Goal: Task Accomplishment & Management: Manage account settings

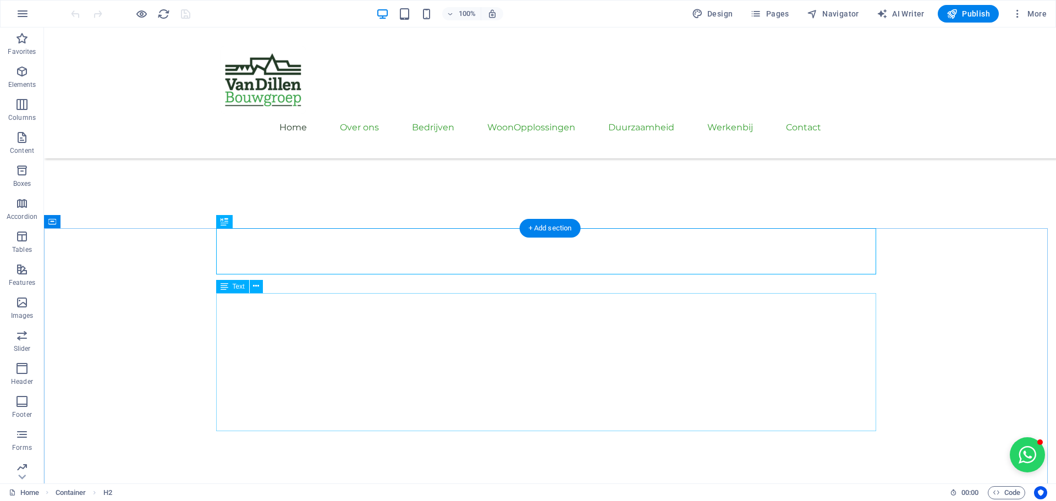
scroll to position [322, 0]
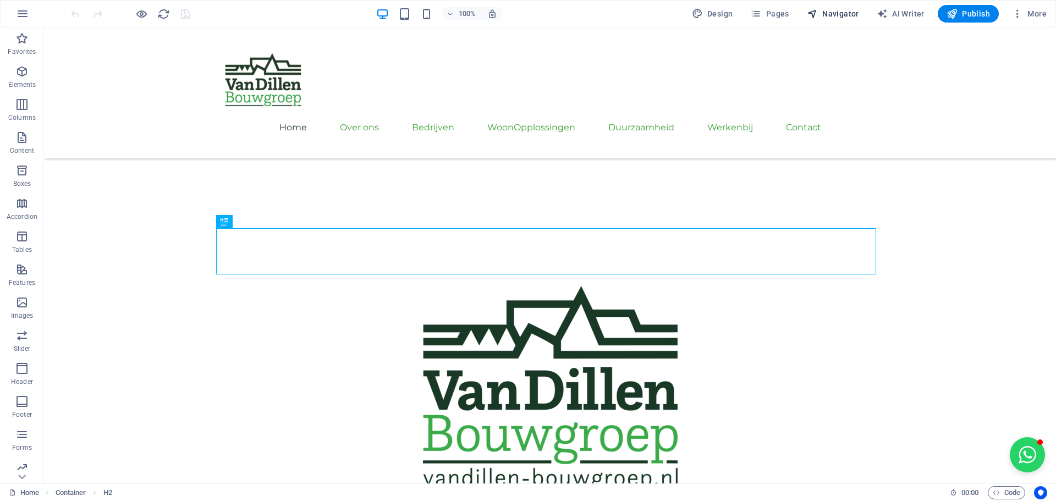
click at [821, 18] on span "Navigator" at bounding box center [833, 13] width 52 height 11
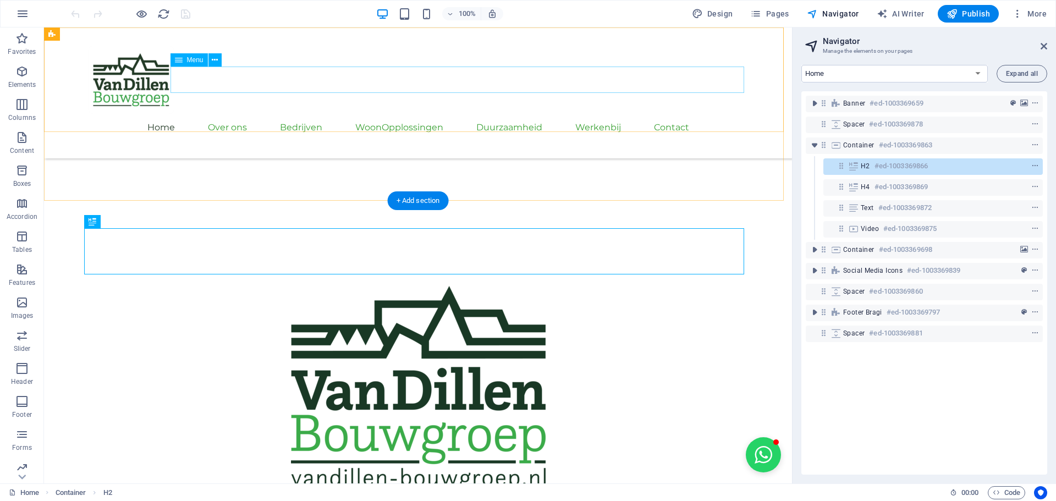
click at [462, 114] on nav "Home Over ons Bedrijven Het Bouw Bureau Van Dillen Bouw Van Dillen Onderhoud & …" at bounding box center [418, 127] width 660 height 26
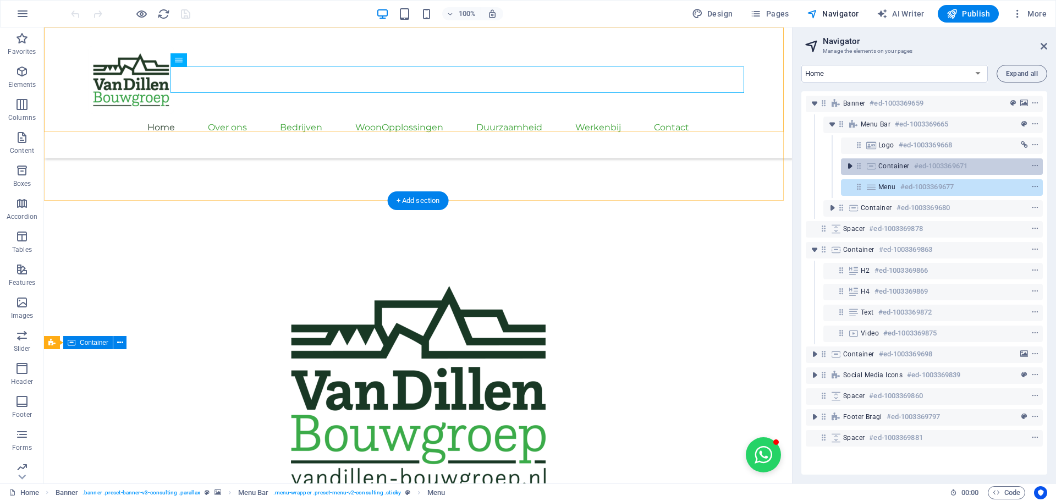
click at [845, 167] on icon "toggle-expand" at bounding box center [849, 166] width 11 height 11
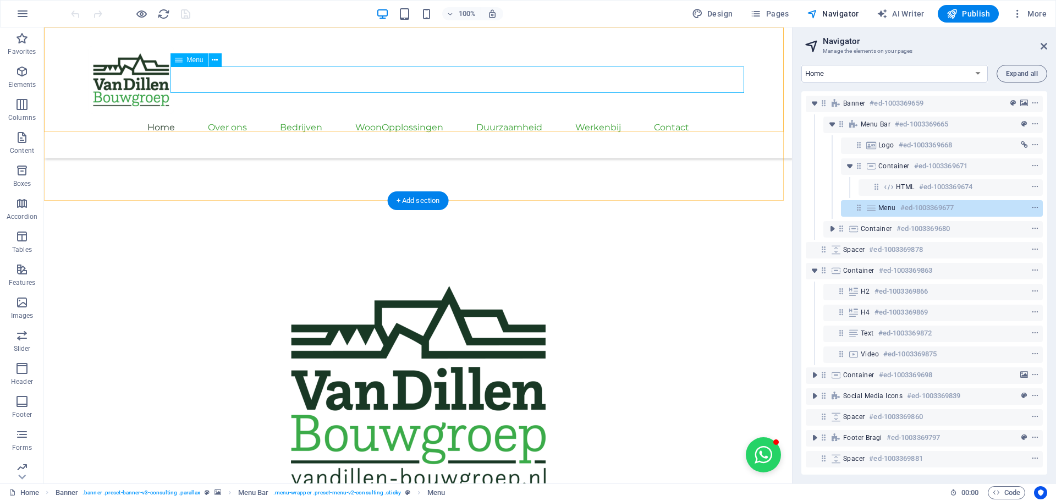
click at [890, 208] on span "Menu" at bounding box center [887, 207] width 18 height 9
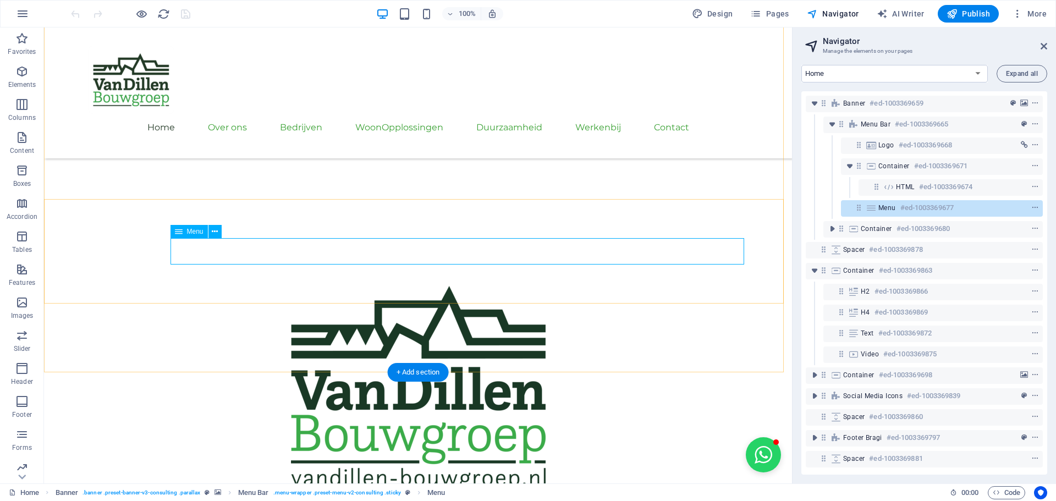
scroll to position [150, 0]
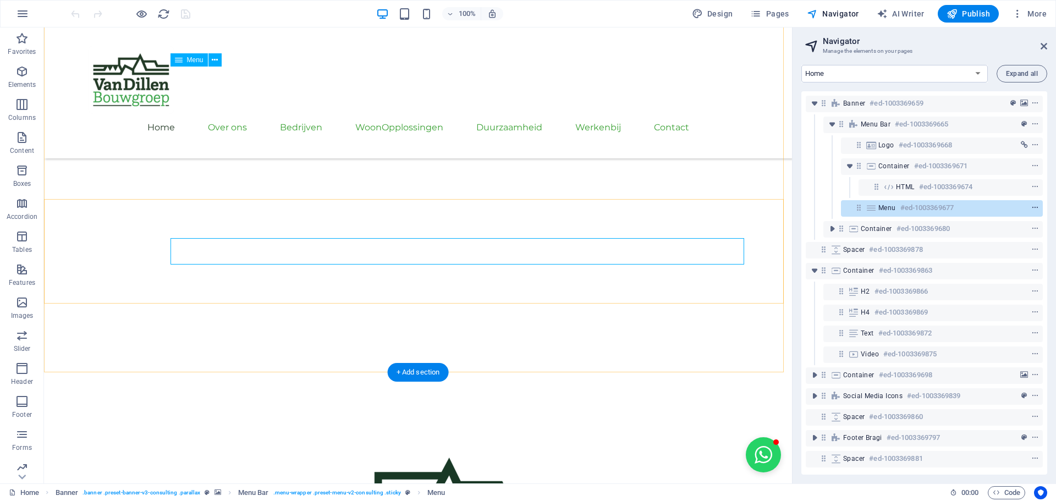
click at [1035, 207] on icon "context-menu" at bounding box center [1035, 208] width 8 height 8
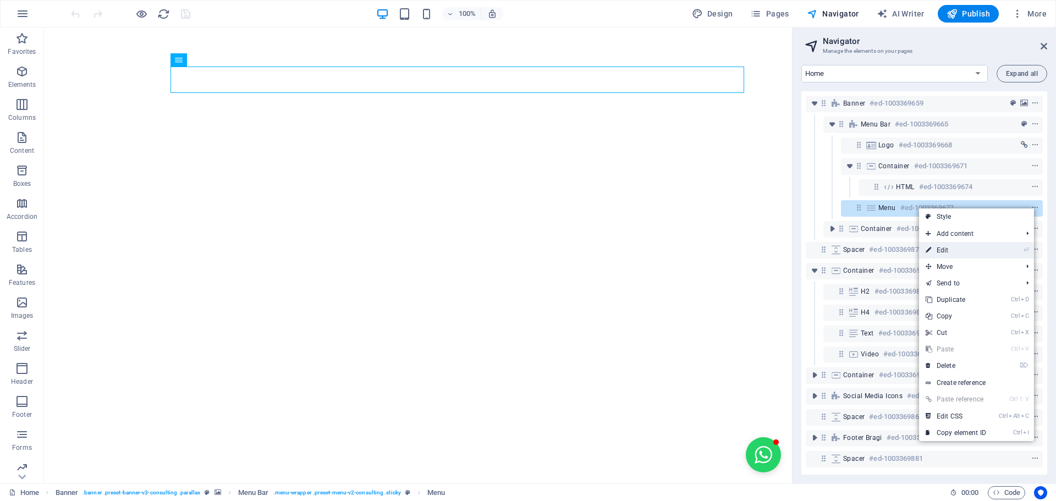
click at [999, 248] on li "⏎ Edit" at bounding box center [976, 250] width 115 height 16
click at [972, 247] on link "⏎ Edit" at bounding box center [956, 250] width 74 height 16
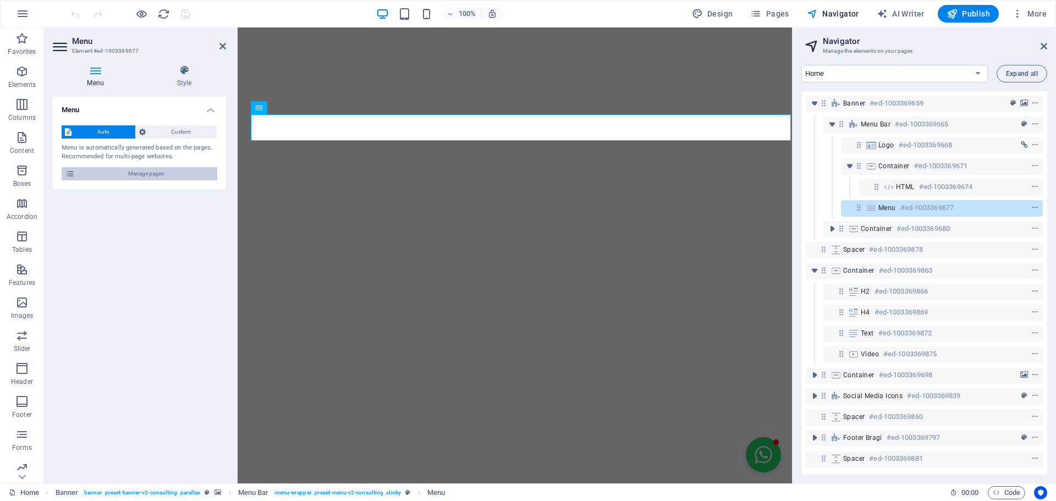
click at [136, 179] on span "Manage pages" at bounding box center [146, 173] width 136 height 13
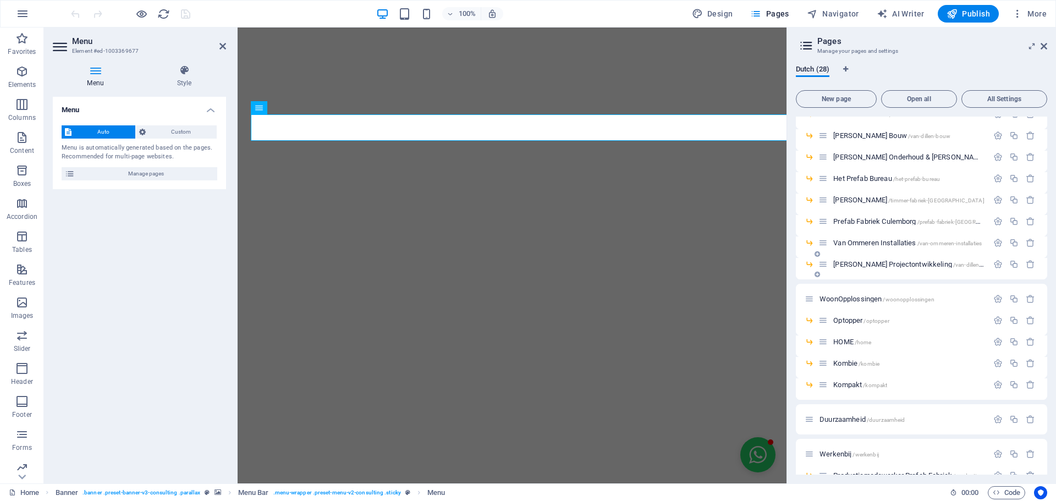
scroll to position [110, 0]
click at [864, 339] on span "/home" at bounding box center [863, 341] width 17 height 6
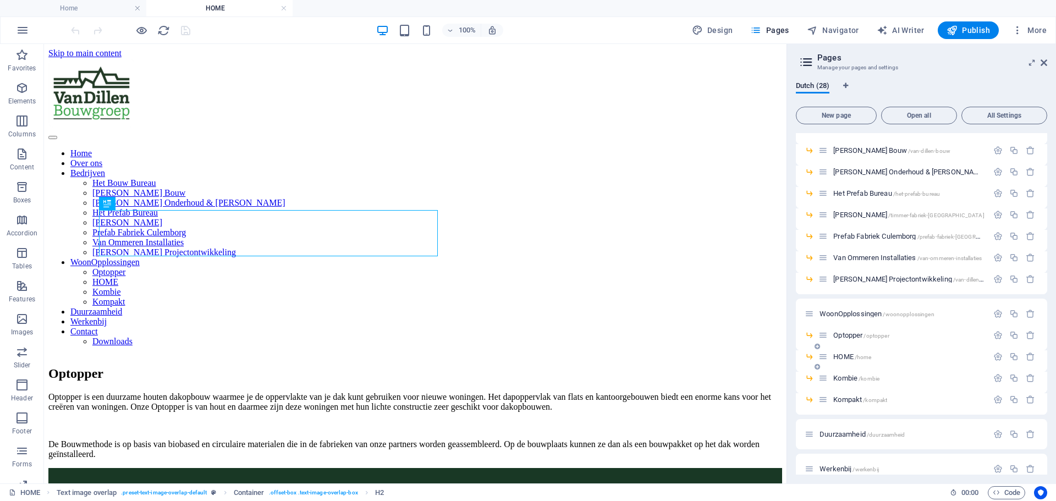
scroll to position [0, 0]
click at [846, 377] on span "Kombie /kombie" at bounding box center [856, 378] width 46 height 8
click at [846, 398] on span "Kompakt /kompakt" at bounding box center [860, 399] width 54 height 8
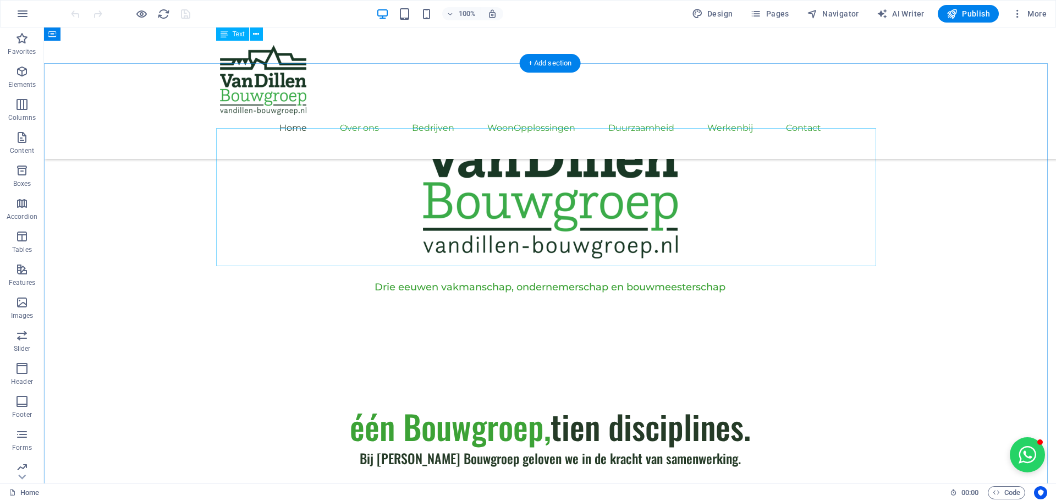
scroll to position [487, 0]
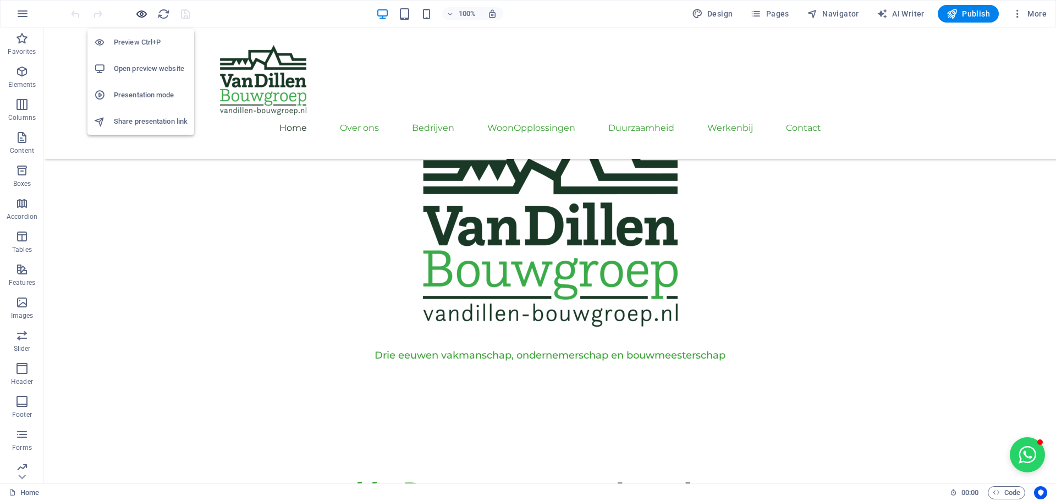
click at [138, 18] on icon "button" at bounding box center [141, 14] width 13 height 13
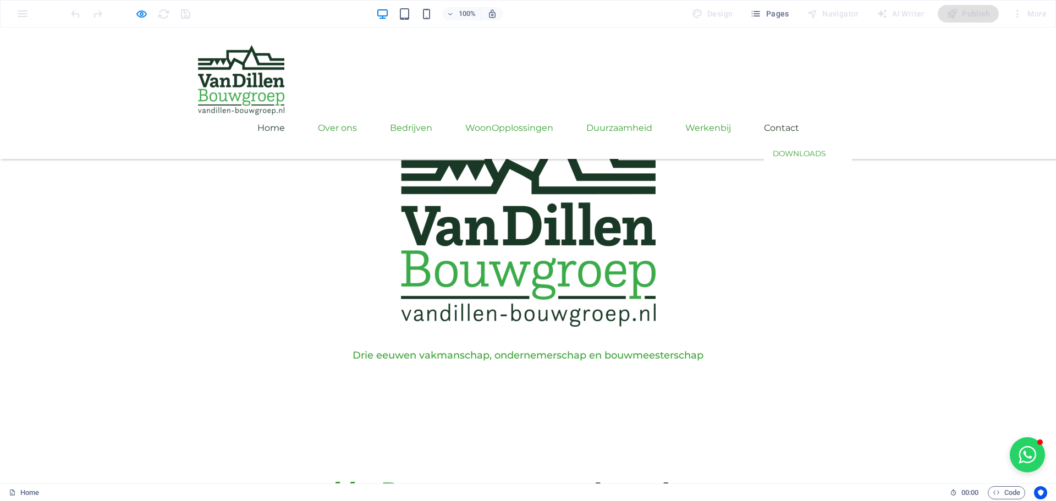
click at [799, 115] on link "Contact" at bounding box center [781, 128] width 35 height 26
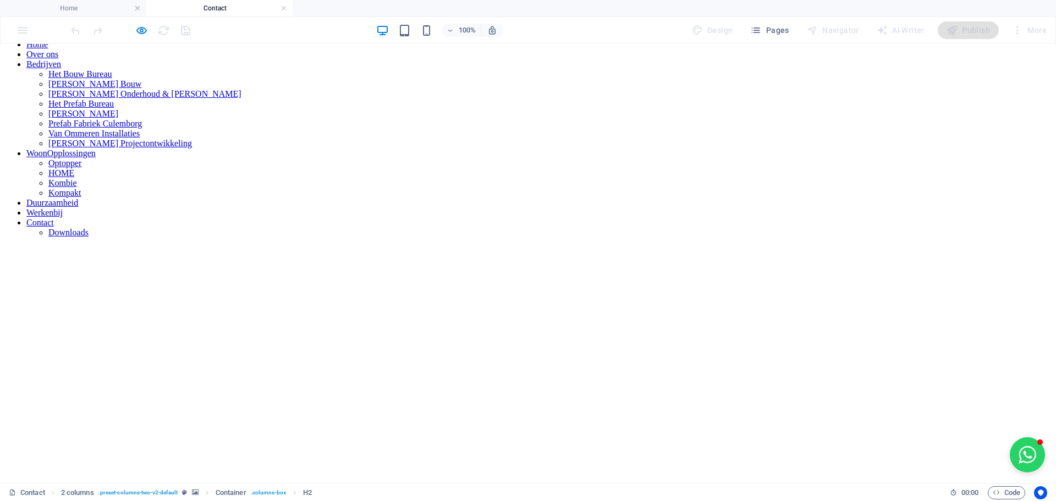
scroll to position [110, 0]
click at [18, 30] on div "100% Design Pages Navigator AI Writer Publish More" at bounding box center [528, 30] width 1055 height 26
click at [282, 7] on link at bounding box center [283, 8] width 7 height 10
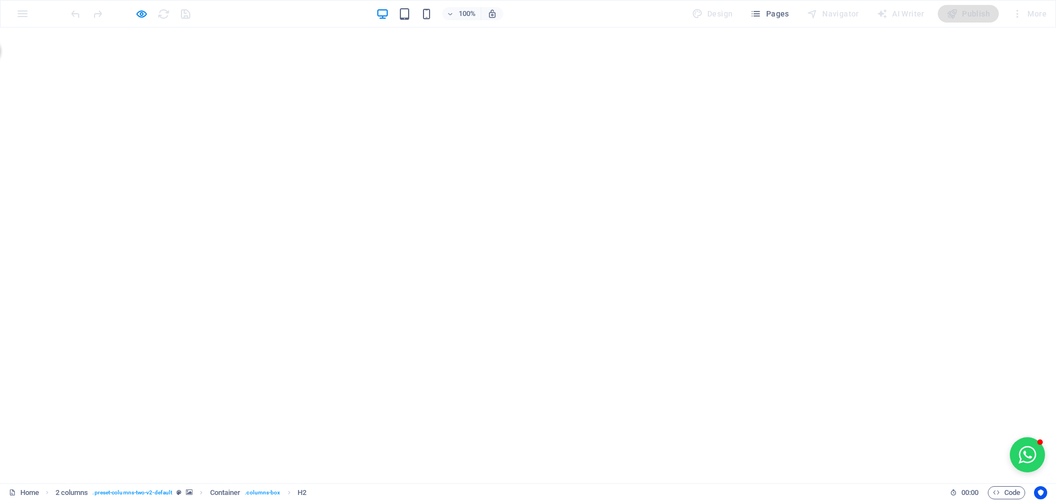
scroll to position [487, 0]
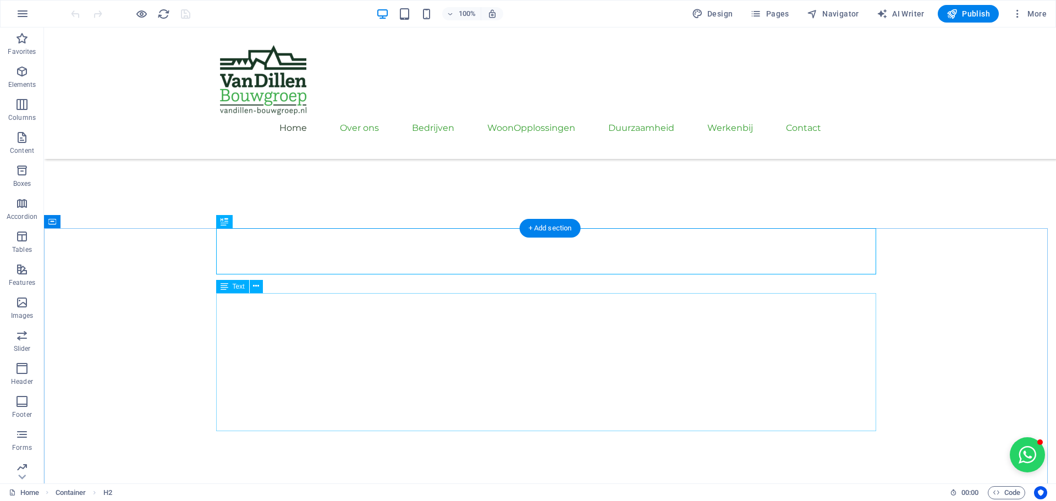
scroll to position [322, 0]
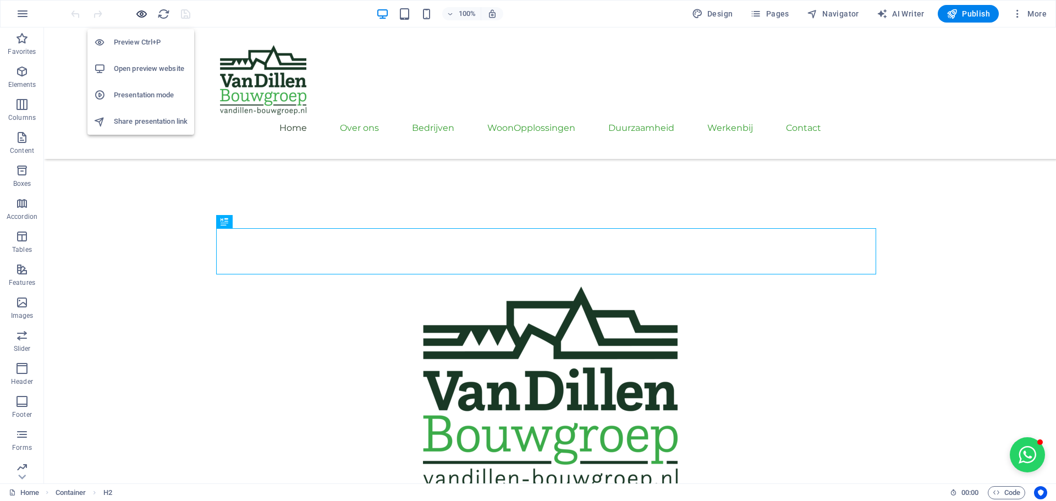
click at [139, 9] on icon "button" at bounding box center [141, 14] width 13 height 13
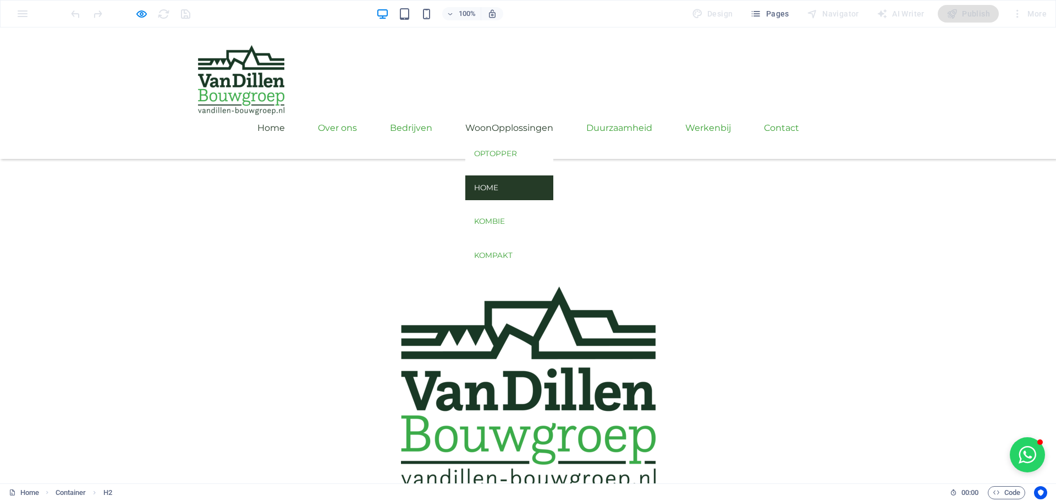
click at [542, 175] on link "HOME" at bounding box center [509, 187] width 88 height 25
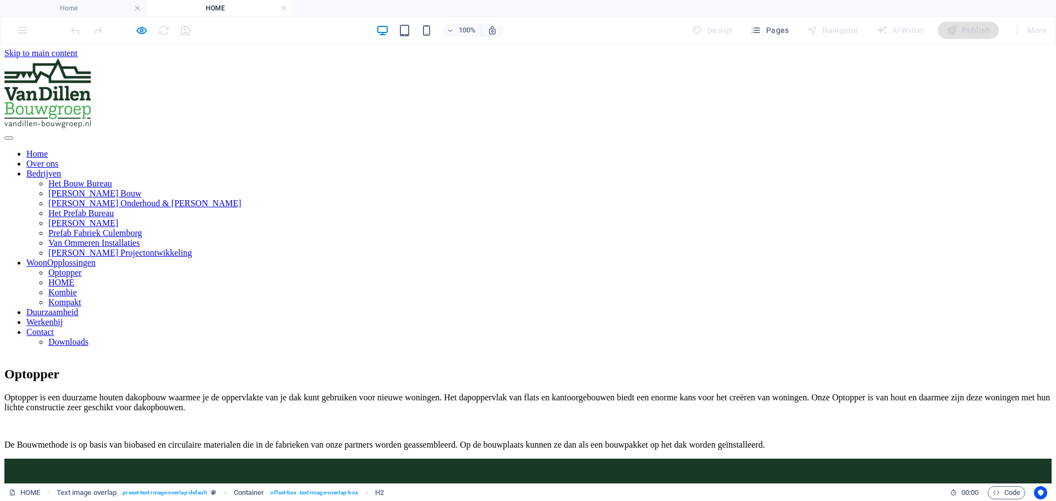
scroll to position [0, 0]
click at [533, 149] on nav "Home Over ons Bedrijven Het Bouw Bureau Van Dillen Bouw Van Dillen Onderhoud & …" at bounding box center [527, 248] width 1047 height 198
click at [535, 149] on nav "Home Over ons Bedrijven Het Bouw Bureau Van Dillen Bouw Van Dillen Onderhoud & …" at bounding box center [527, 248] width 1047 height 198
click at [84, 4] on h4 "Home" at bounding box center [73, 8] width 146 height 12
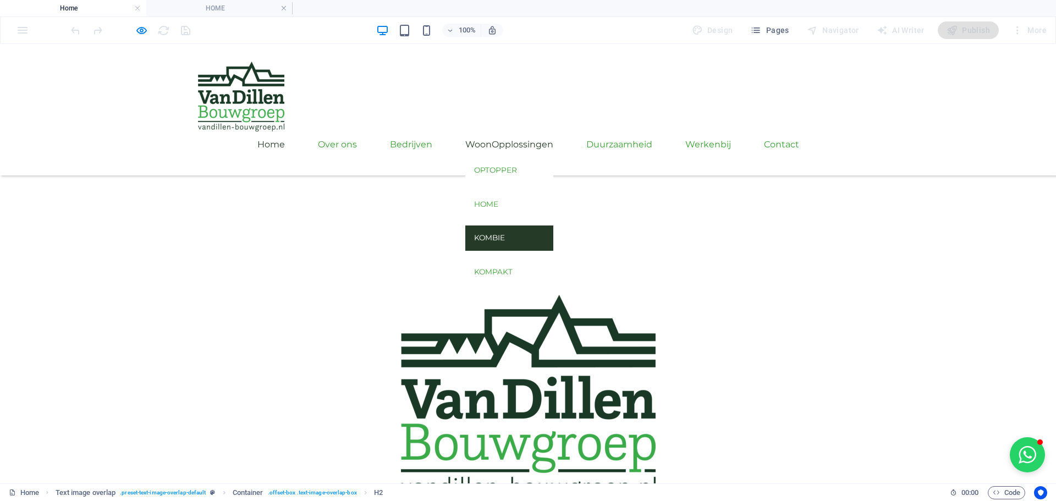
click at [552, 225] on link "Kombie" at bounding box center [509, 237] width 88 height 25
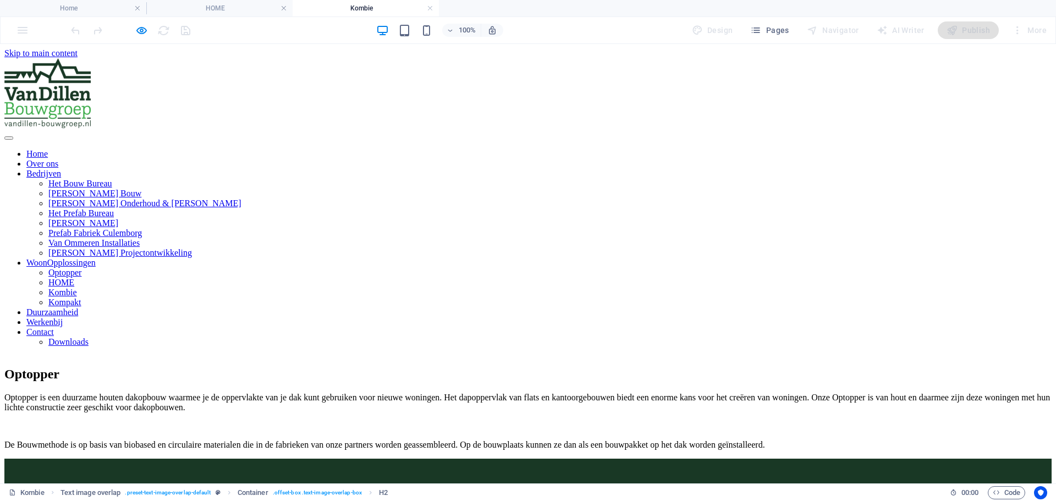
scroll to position [0, 0]
click at [766, 30] on span "Pages" at bounding box center [769, 30] width 38 height 11
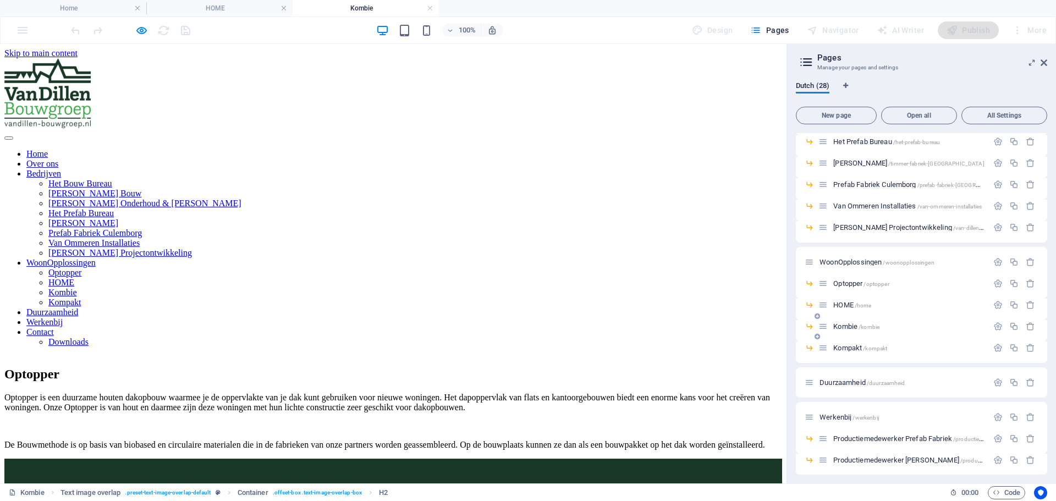
scroll to position [165, 0]
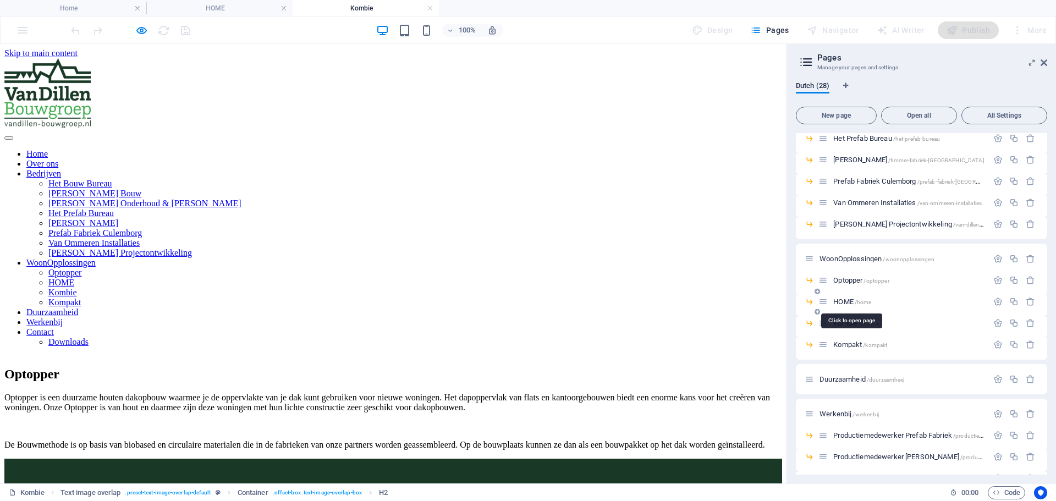
click at [861, 302] on span "/home" at bounding box center [863, 302] width 17 height 6
click at [862, 324] on span "/kombie" at bounding box center [869, 324] width 21 height 6
click at [996, 322] on icon "button" at bounding box center [997, 322] width 9 height 9
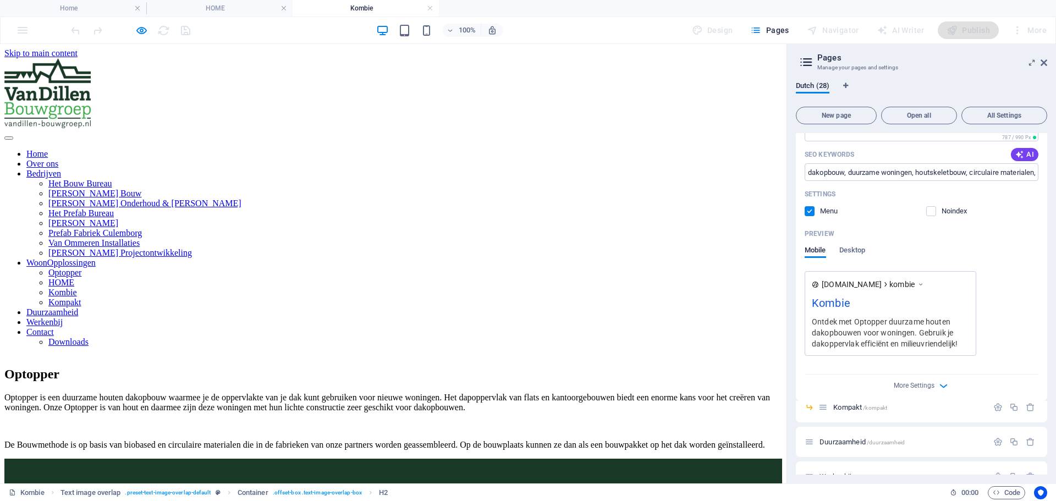
scroll to position [550, 0]
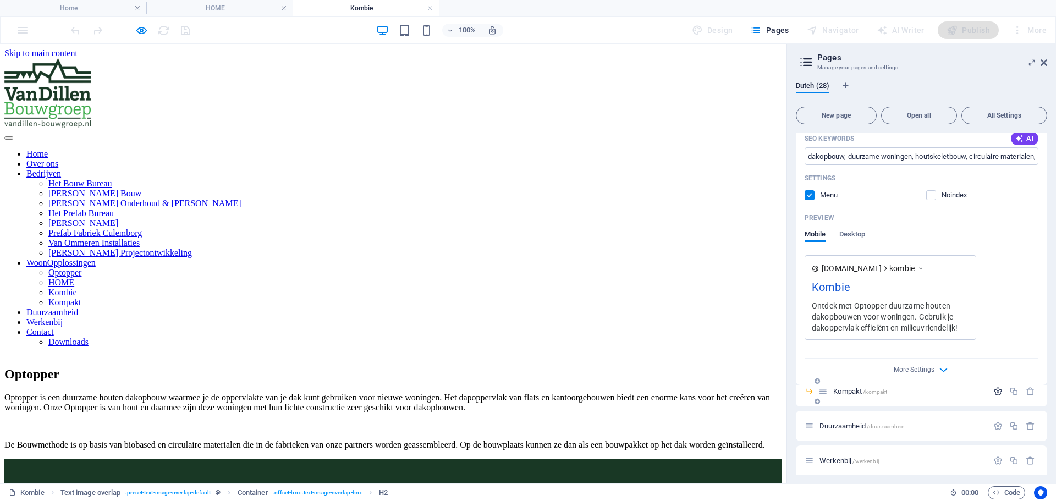
click at [994, 388] on icon "button" at bounding box center [997, 391] width 9 height 9
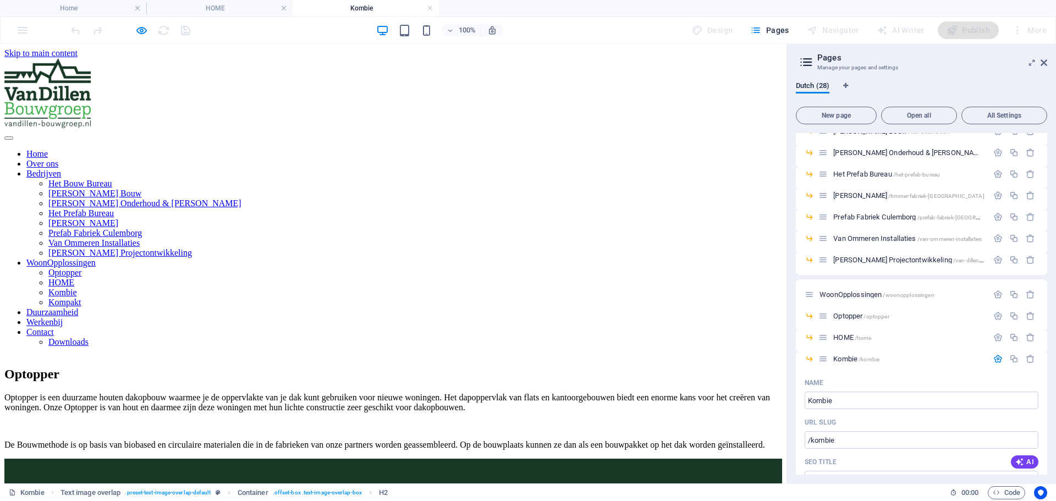
scroll to position [0, 0]
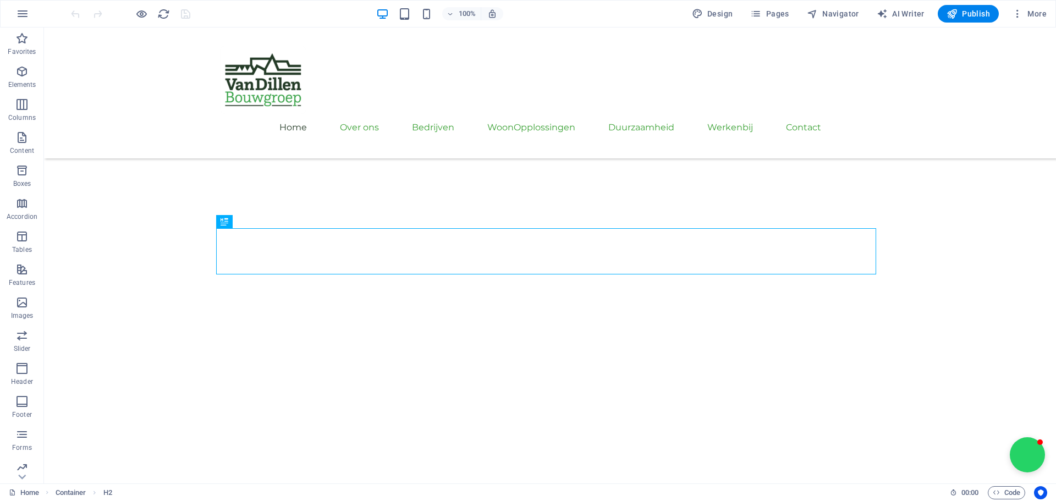
scroll to position [322, 0]
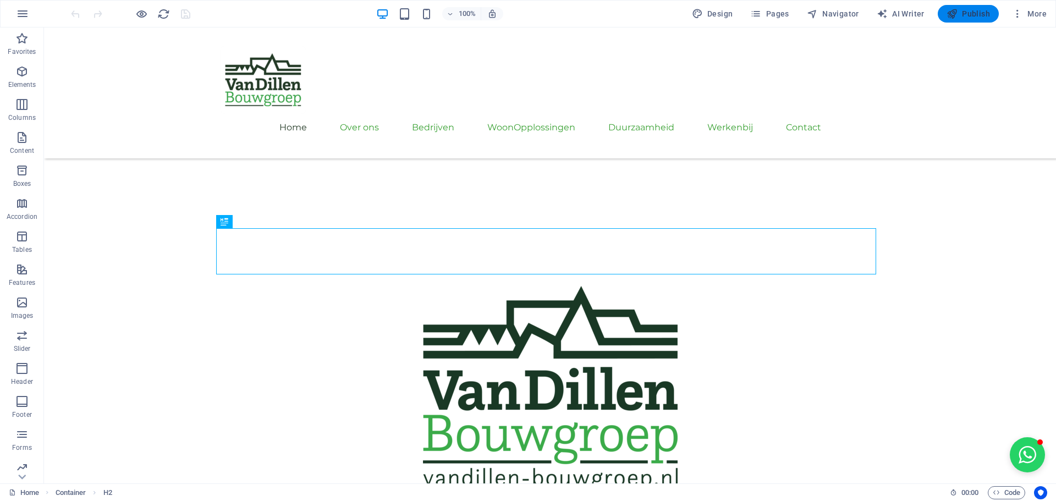
click at [959, 10] on span "Publish" at bounding box center [968, 13] width 43 height 11
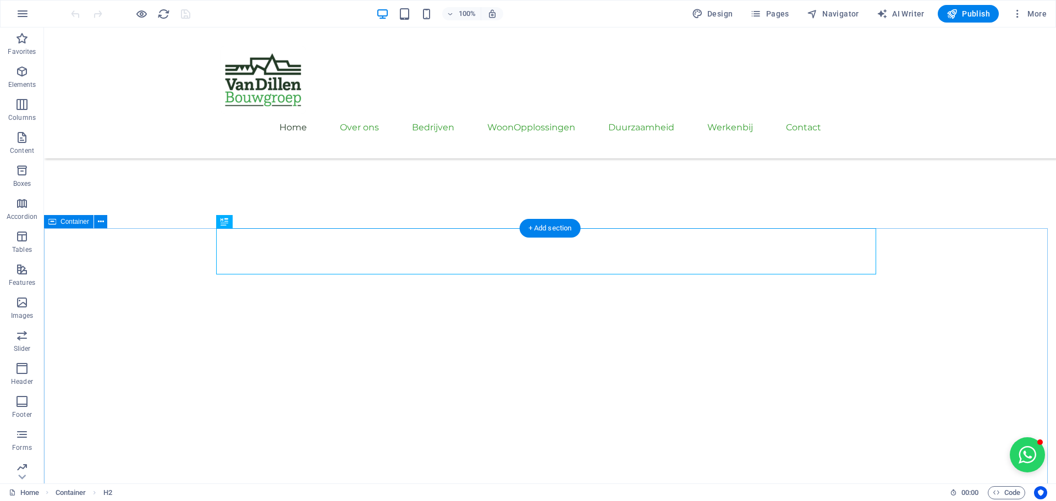
scroll to position [322, 0]
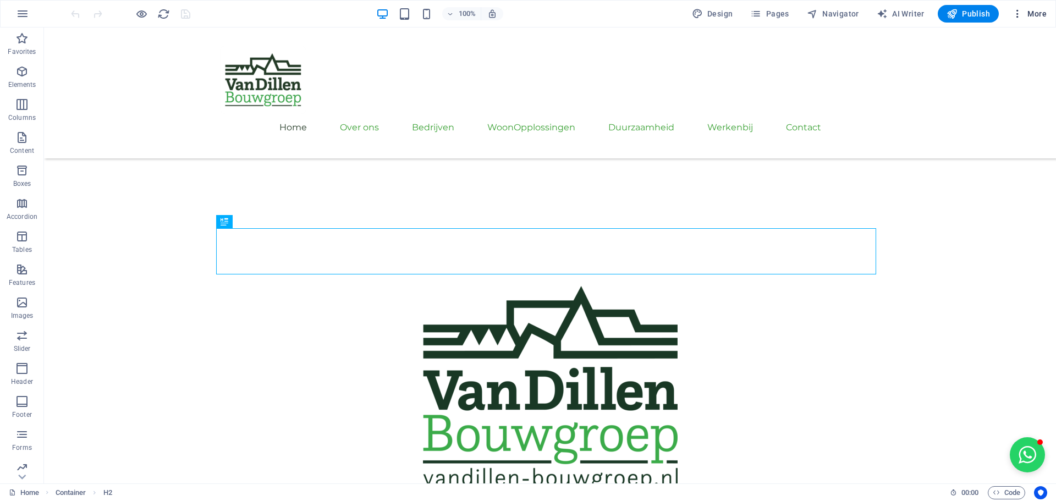
click at [1019, 12] on icon "button" at bounding box center [1017, 13] width 11 height 11
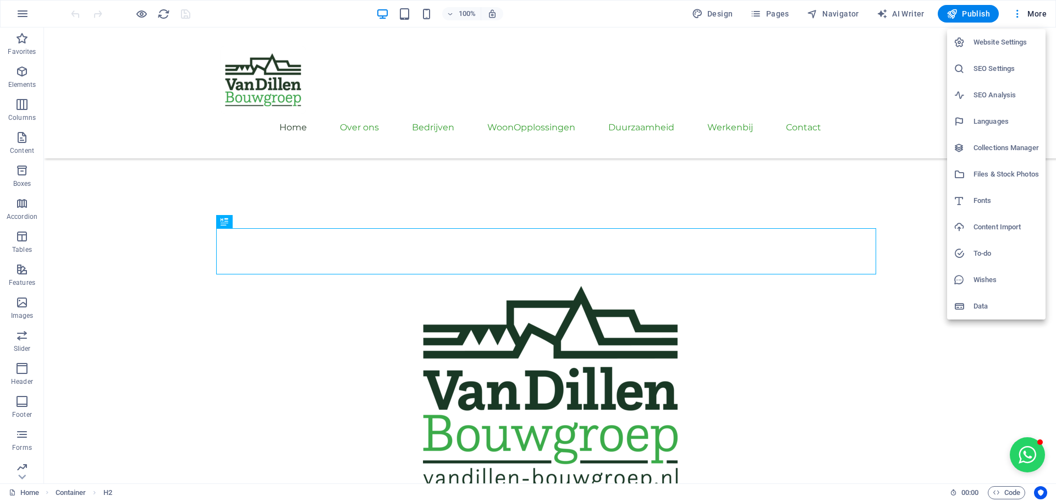
click at [993, 44] on h6 "Website Settings" at bounding box center [1005, 42] width 65 height 13
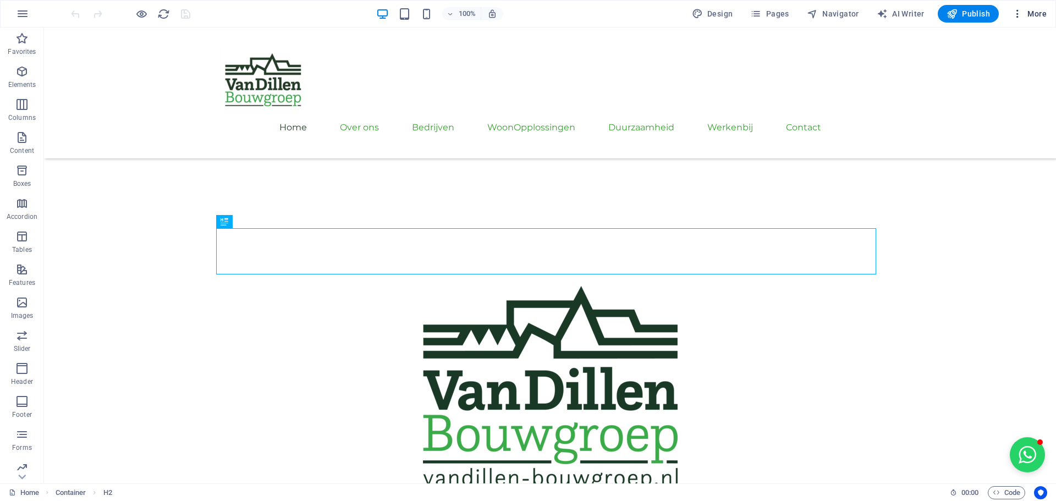
click at [1032, 17] on span "More" at bounding box center [1029, 13] width 35 height 11
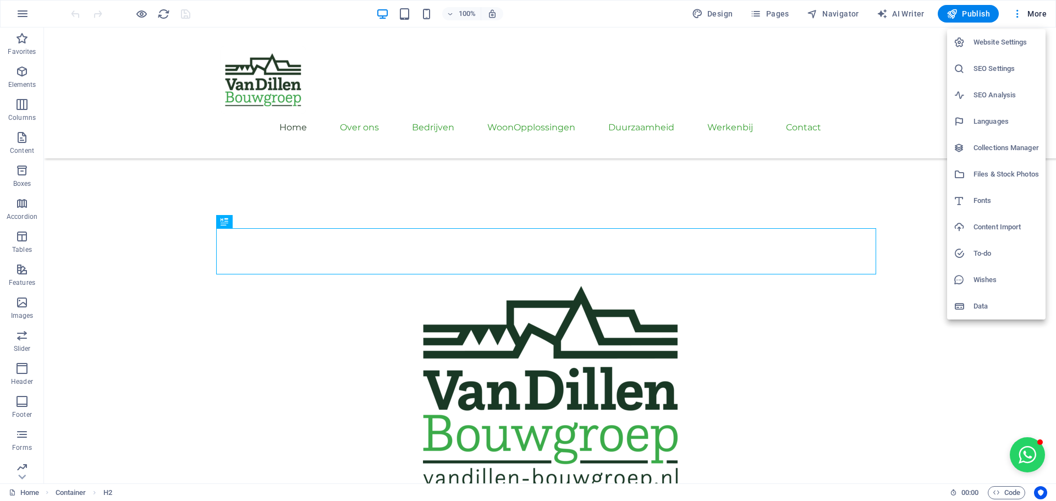
click at [1001, 36] on h6 "Website Settings" at bounding box center [1005, 42] width 65 height 13
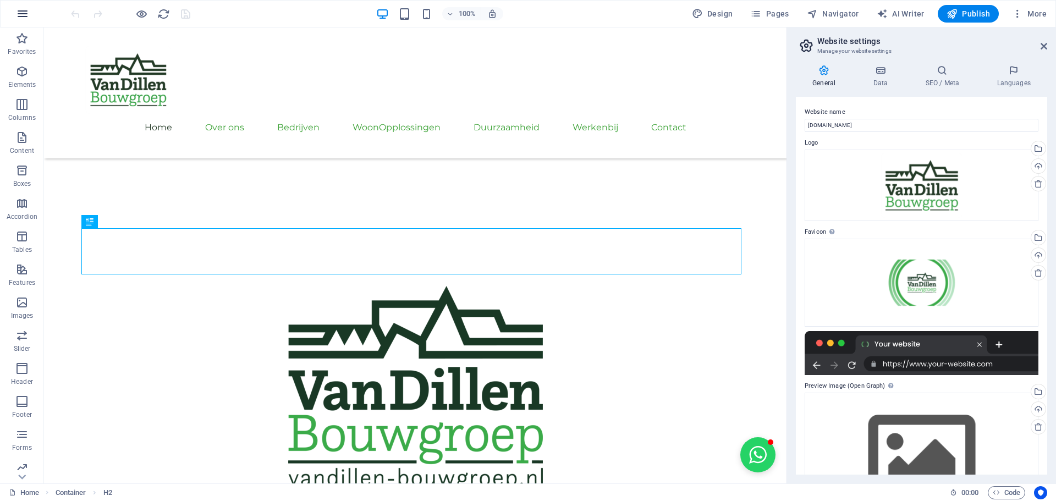
click at [18, 12] on icon "button" at bounding box center [22, 13] width 13 height 13
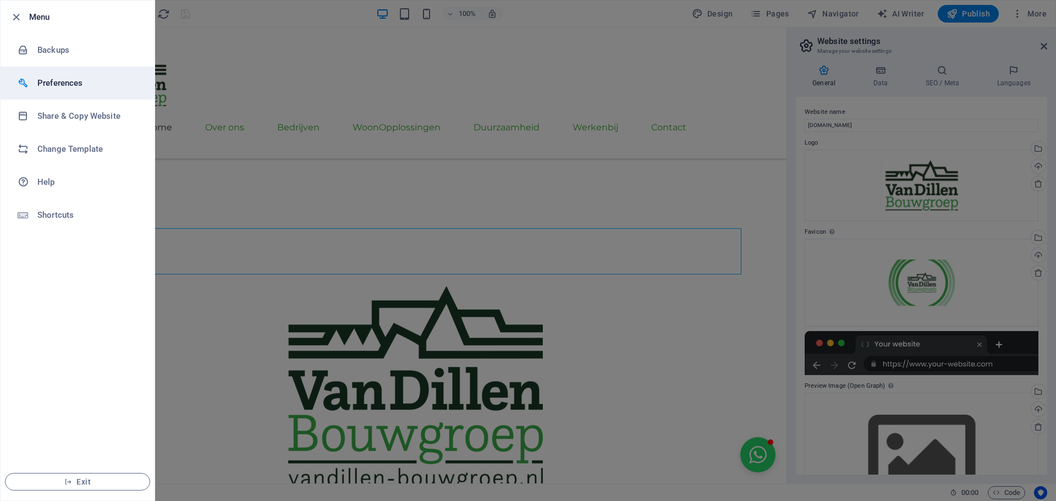
click at [49, 76] on li "Preferences" at bounding box center [78, 83] width 154 height 33
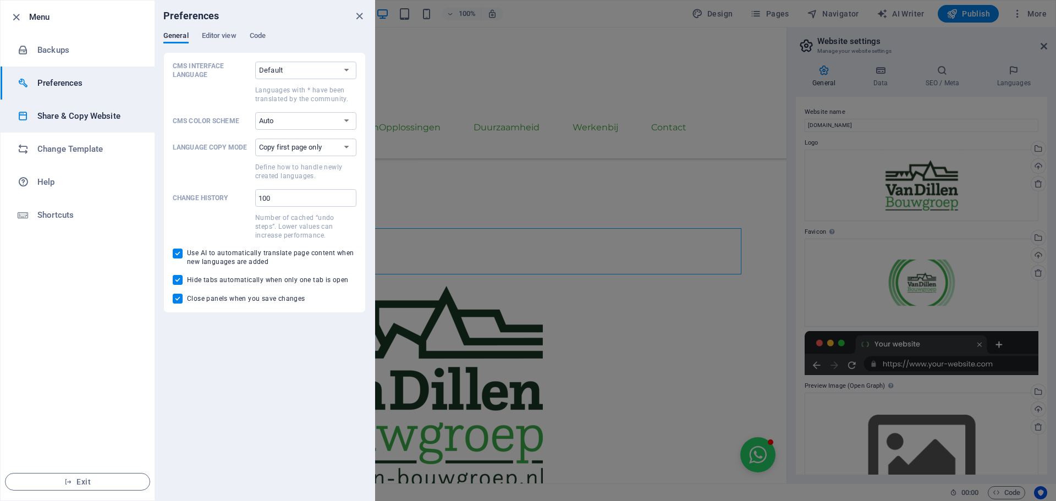
click at [63, 113] on h6 "Share & Copy Website" at bounding box center [88, 115] width 102 height 13
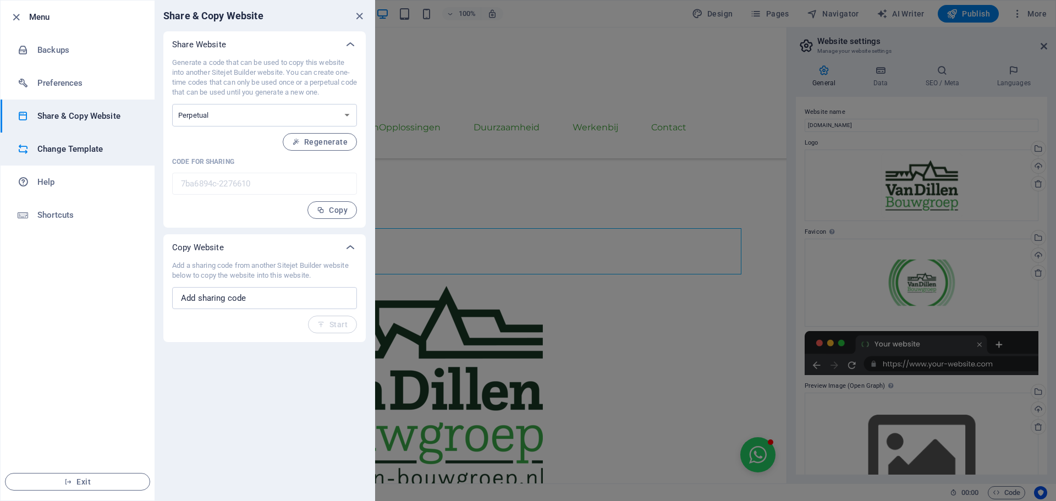
click at [62, 146] on h6 "Change Template" at bounding box center [88, 148] width 102 height 13
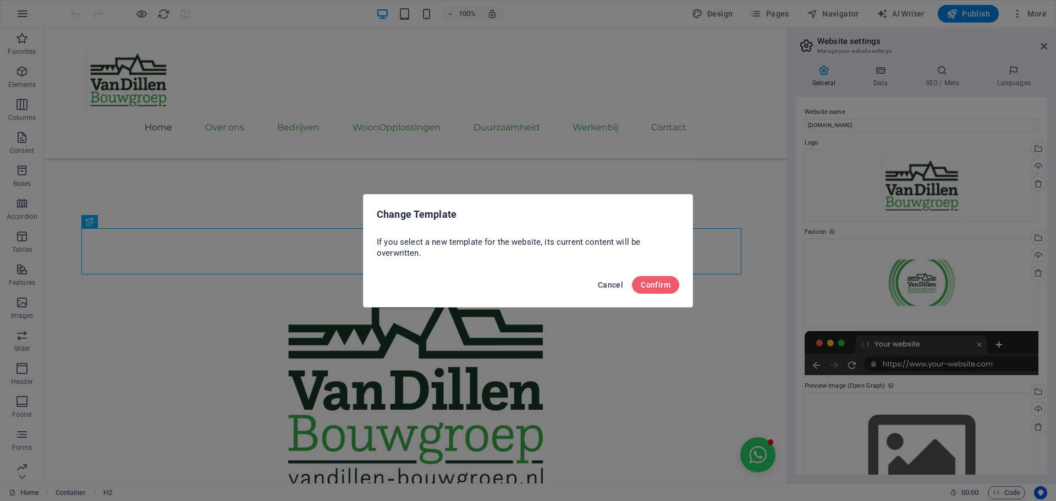
click at [612, 284] on span "Cancel" at bounding box center [610, 284] width 25 height 9
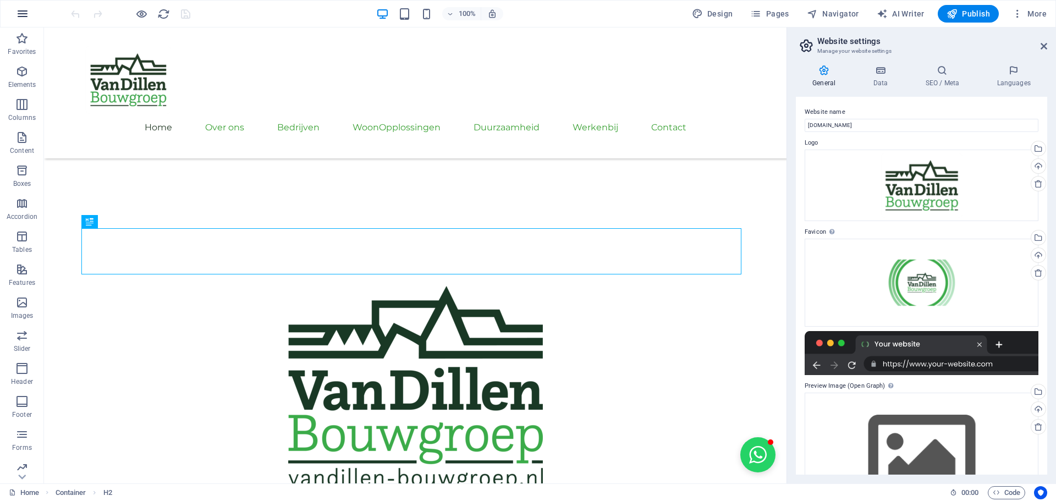
click at [25, 16] on icon "button" at bounding box center [22, 13] width 13 height 13
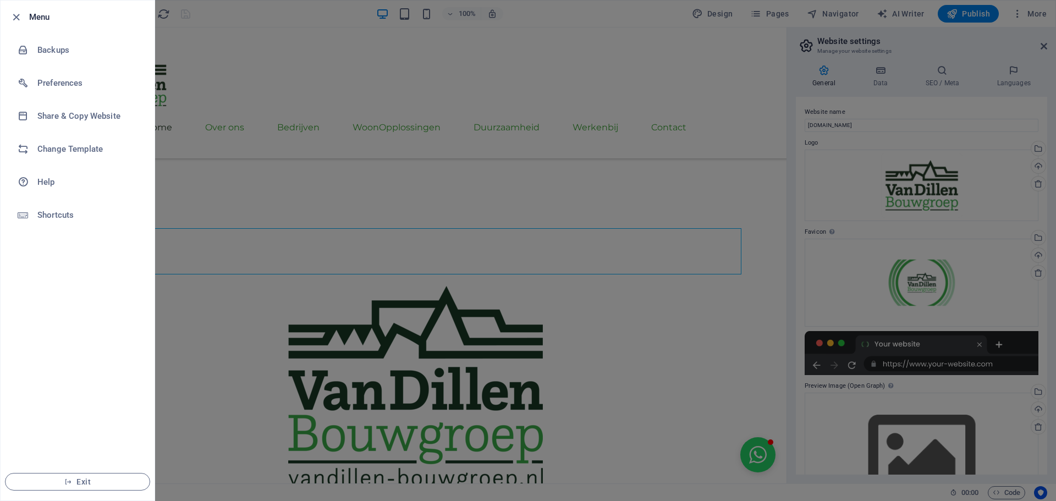
click at [53, 308] on ul "Menu Backups Preferences Share & Copy Website Change Template Help Shortcuts Ex…" at bounding box center [78, 251] width 154 height 500
click at [284, 331] on div at bounding box center [528, 250] width 1056 height 501
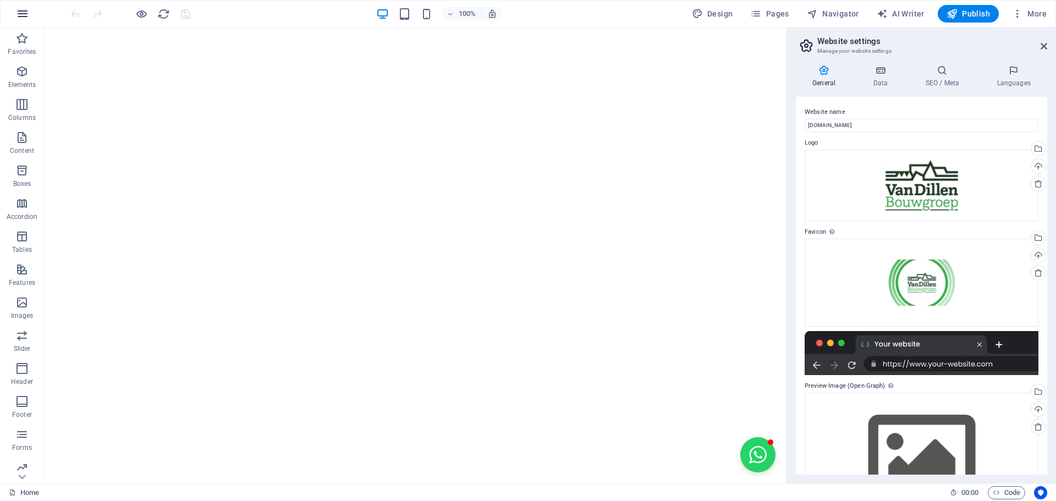
click at [18, 10] on icon "button" at bounding box center [22, 13] width 13 height 13
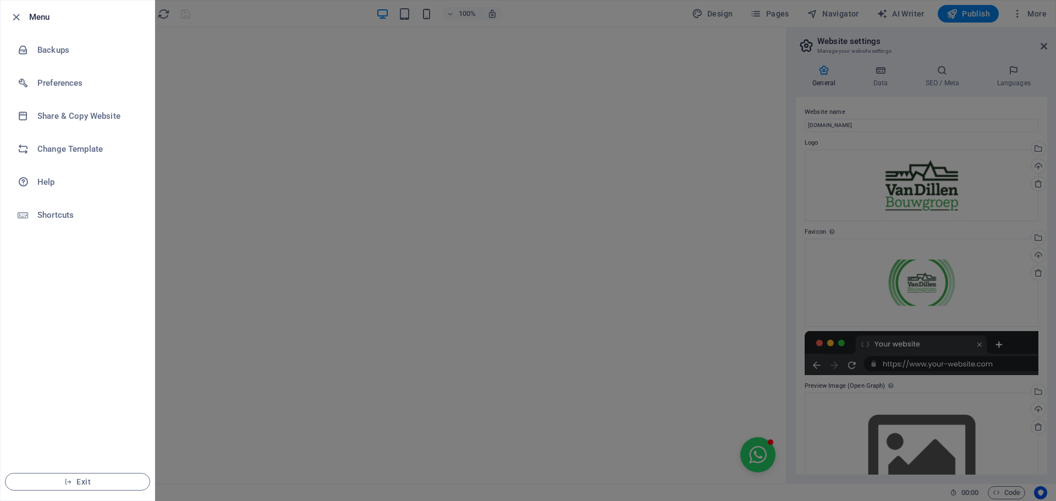
click at [978, 16] on div at bounding box center [528, 250] width 1056 height 501
